Goal: Transaction & Acquisition: Obtain resource

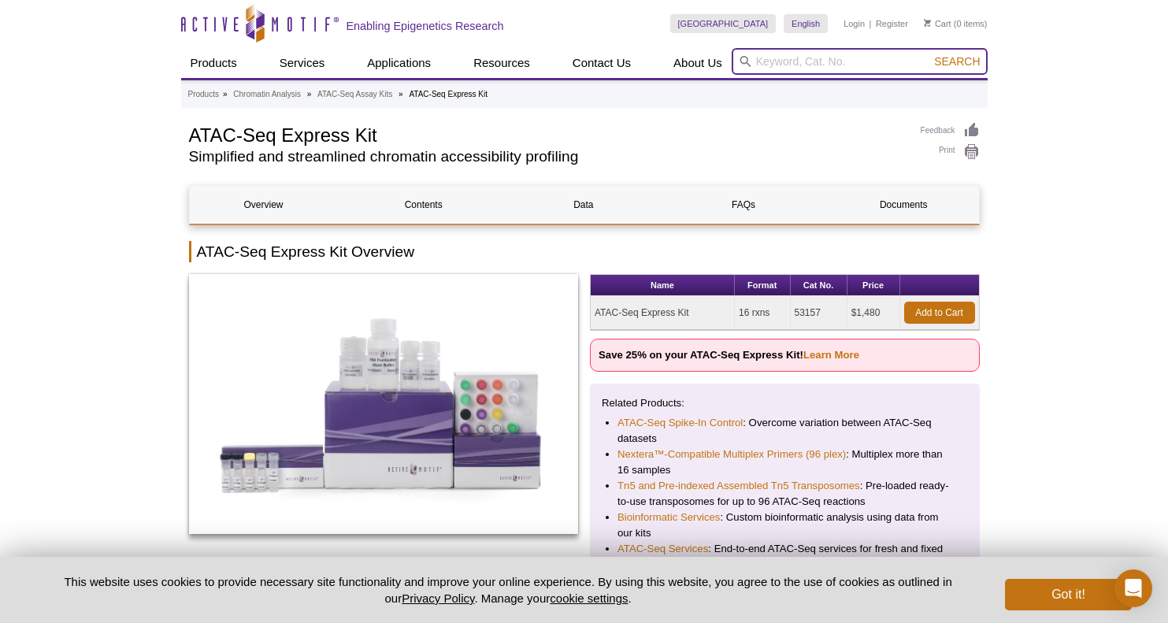
click at [778, 58] on input "search" at bounding box center [860, 61] width 256 height 27
paste input "53157    $"
type input "53157    $"
click at [962, 61] on span "Search" at bounding box center [957, 61] width 46 height 13
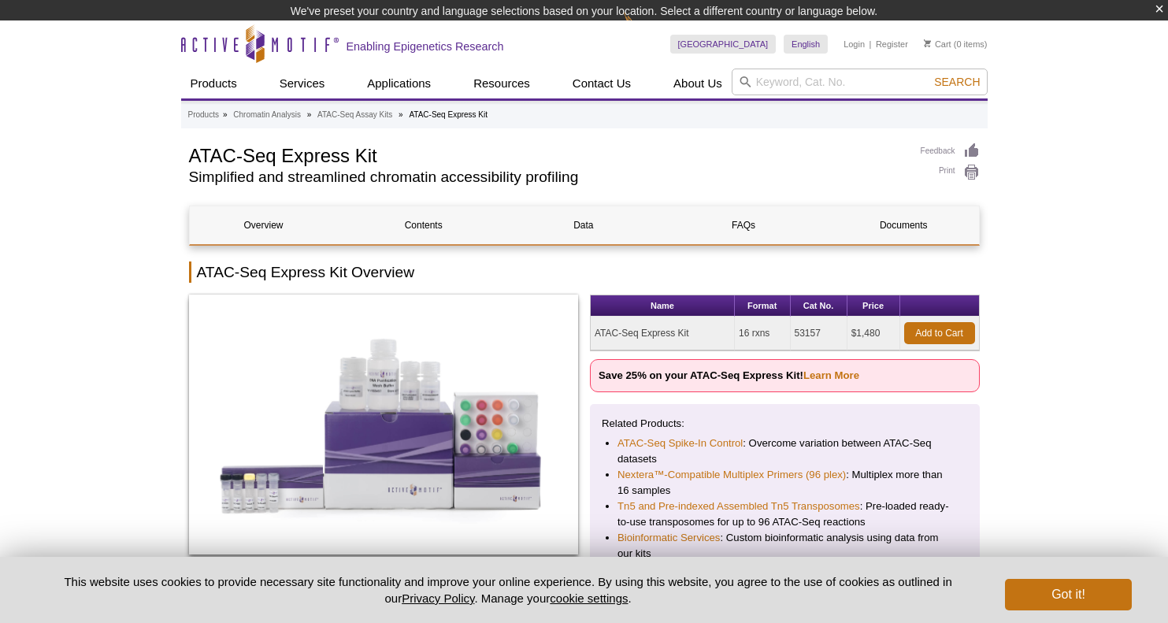
scroll to position [24, 0]
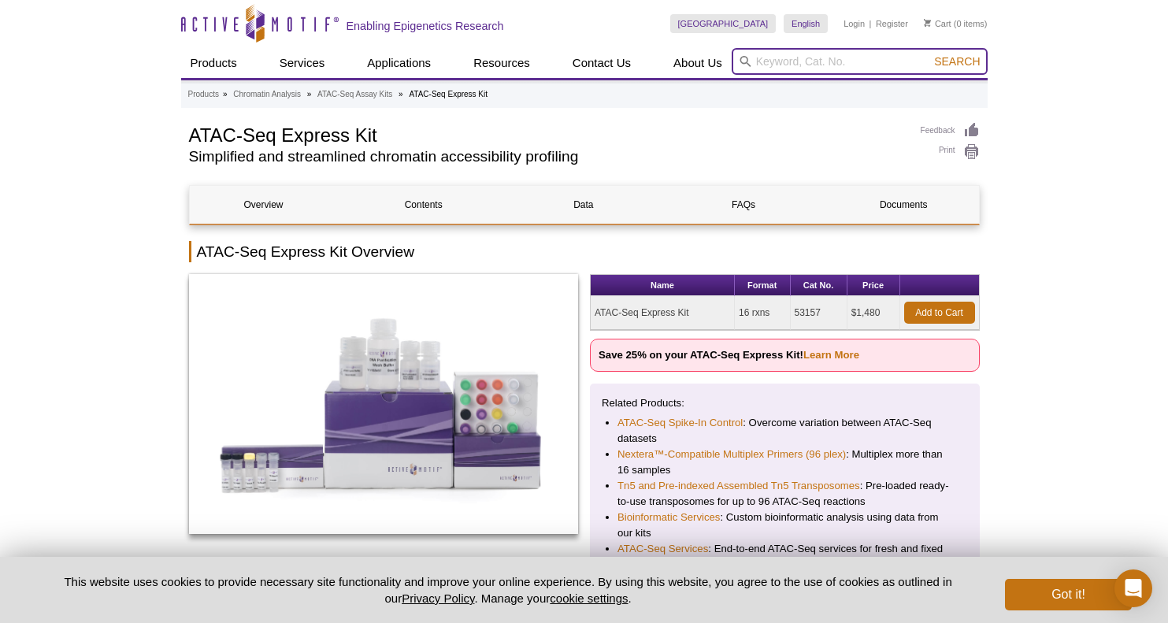
click at [780, 59] on input "search" at bounding box center [860, 61] width 256 height 27
paste input "53157    $"
drag, startPoint x: 823, startPoint y: 51, endPoint x: 799, endPoint y: 54, distance: 23.7
click at [799, 54] on input "53157    $" at bounding box center [860, 61] width 256 height 27
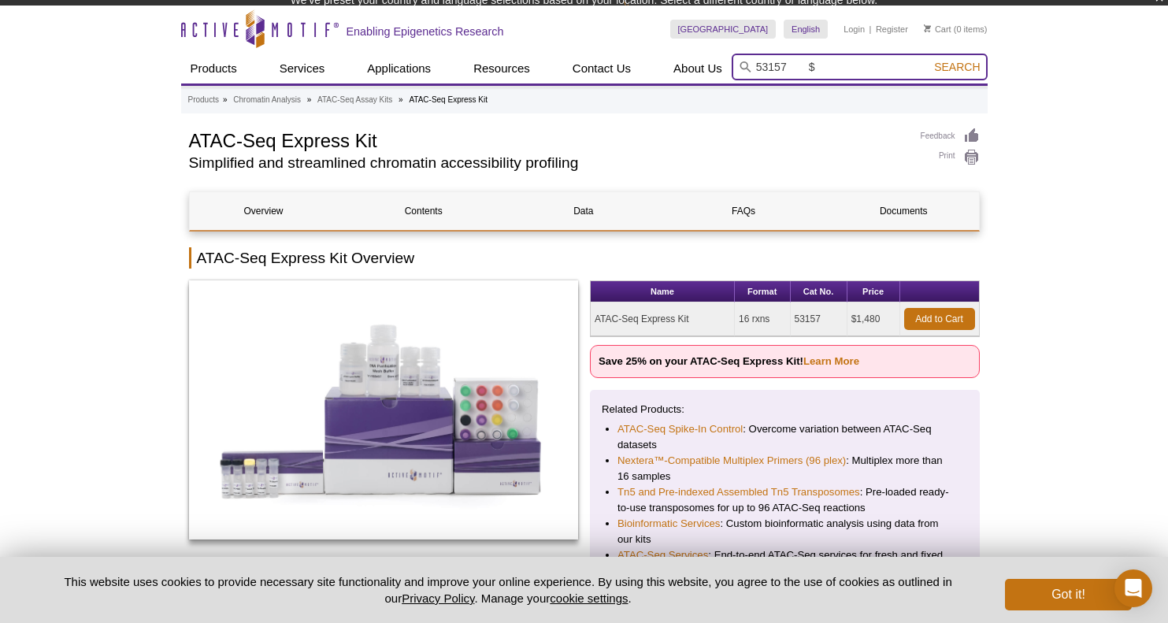
scroll to position [0, 0]
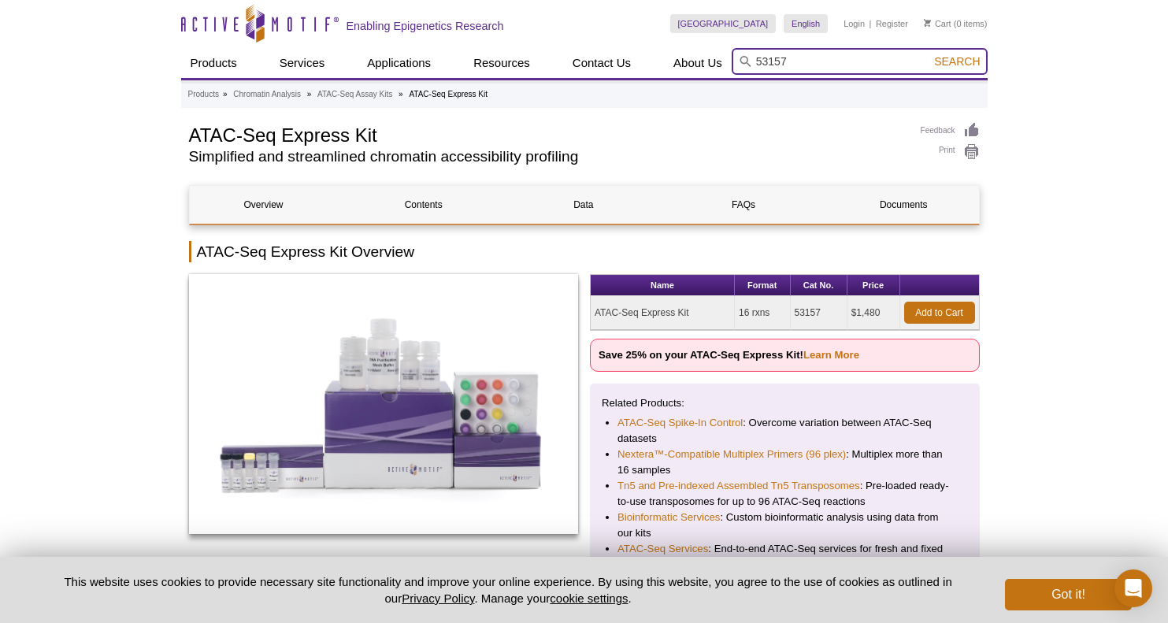
type input "53157"
click at [954, 54] on button "Search" at bounding box center [956, 61] width 55 height 14
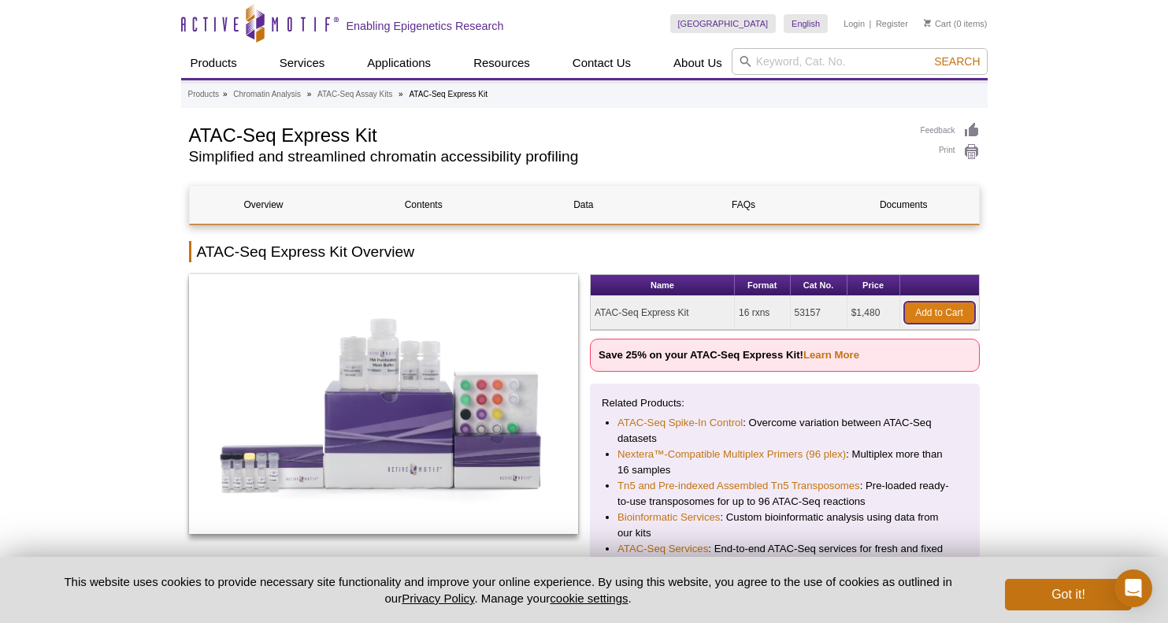
click at [931, 310] on link "Add to Cart" at bounding box center [939, 313] width 71 height 22
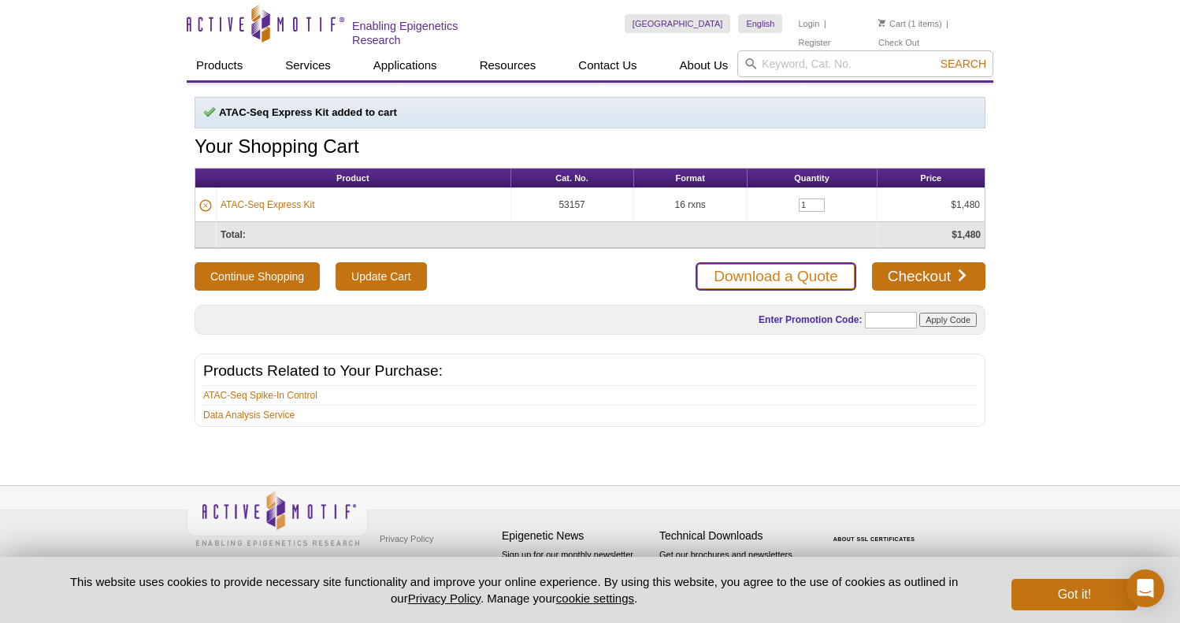
click at [731, 272] on link "Download a Quote" at bounding box center [775, 276] width 160 height 28
click at [822, 317] on label "Enter Promotion Code:" at bounding box center [809, 319] width 105 height 11
click at [789, 320] on label "Enter Promotion Code:" at bounding box center [809, 319] width 105 height 11
click at [789, 314] on label "Enter Promotion Code:" at bounding box center [809, 319] width 105 height 11
click at [1074, 593] on button "Got it!" at bounding box center [1074, 595] width 126 height 32
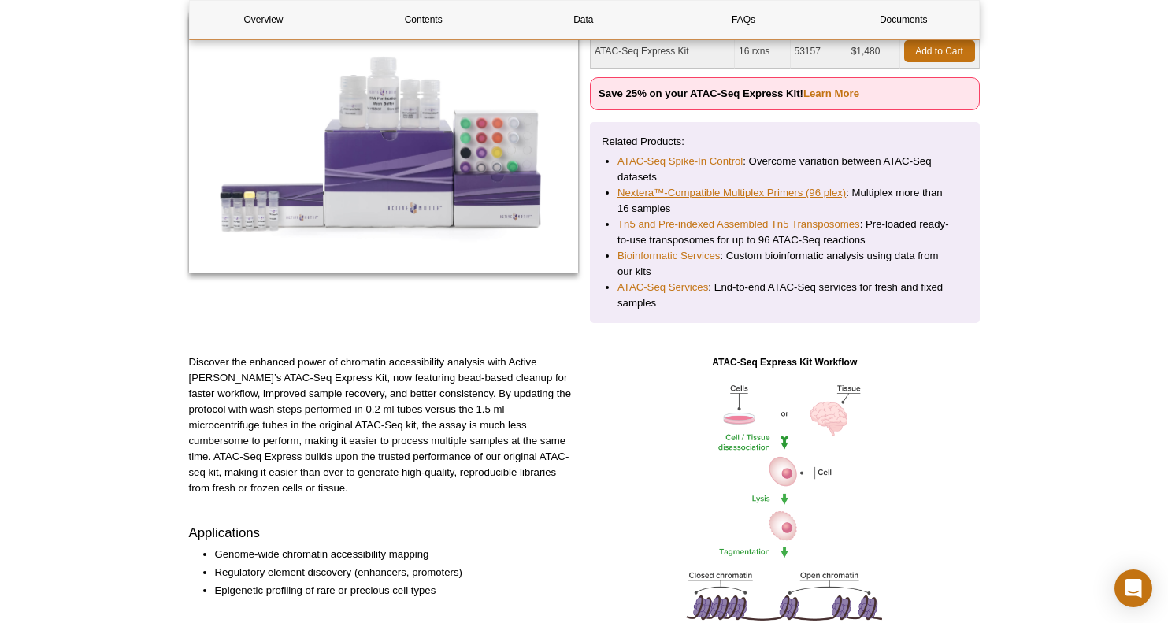
scroll to position [315, 0]
